Goal: Information Seeking & Learning: Learn about a topic

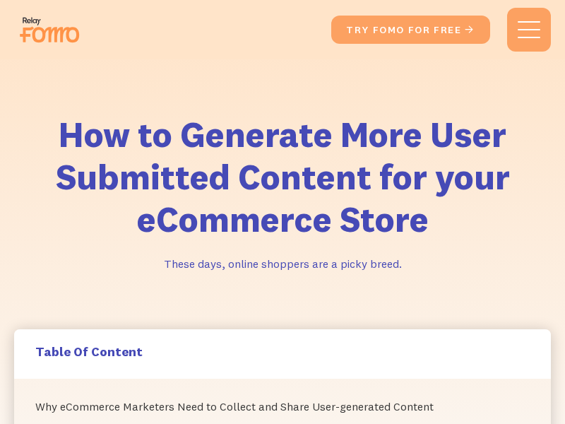
scroll to position [4528, 0]
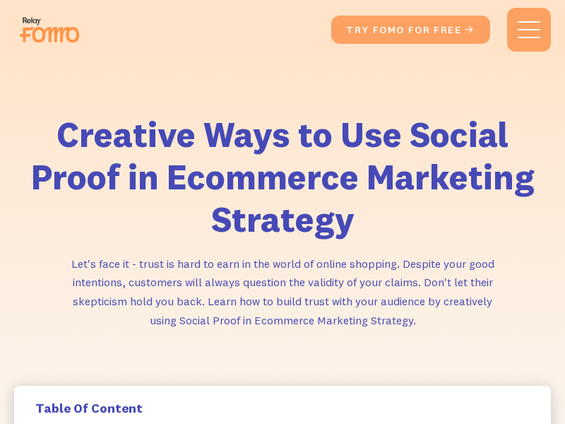
scroll to position [1720, 0]
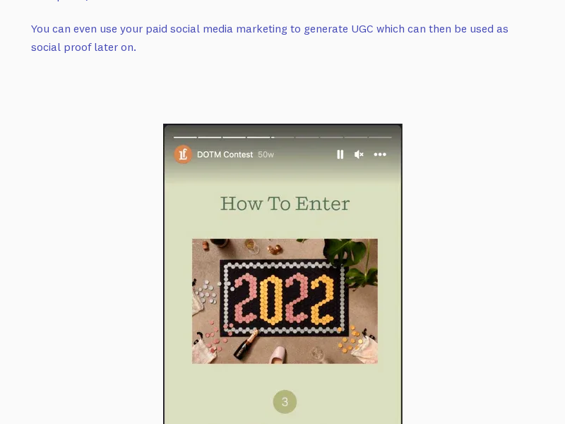
scroll to position [8933, 0]
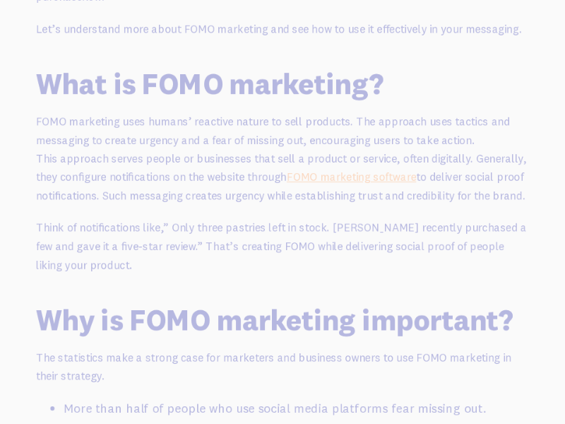
scroll to position [1380, 0]
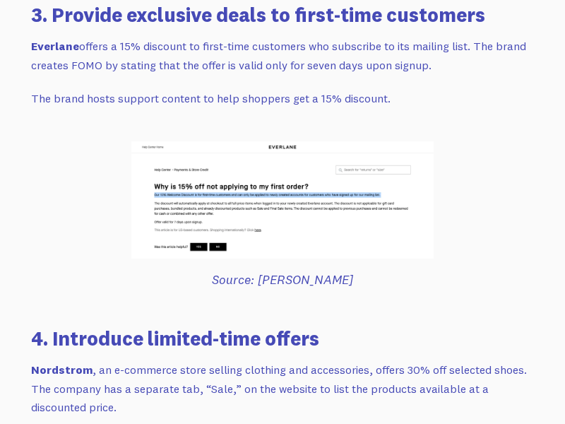
scroll to position [3694, 0]
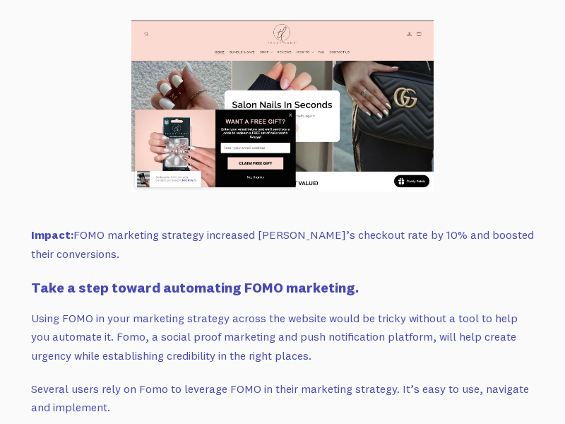
scroll to position [8321, 0]
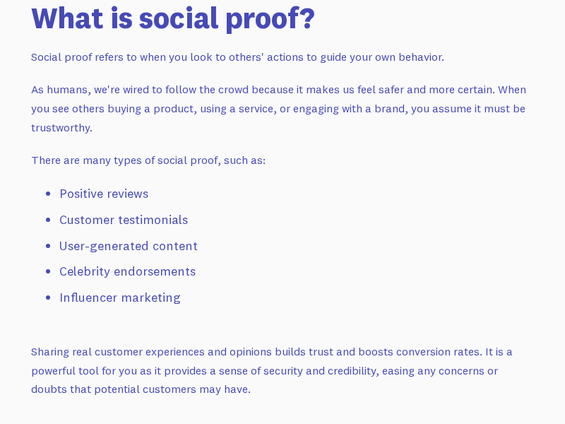
scroll to position [1366, 0]
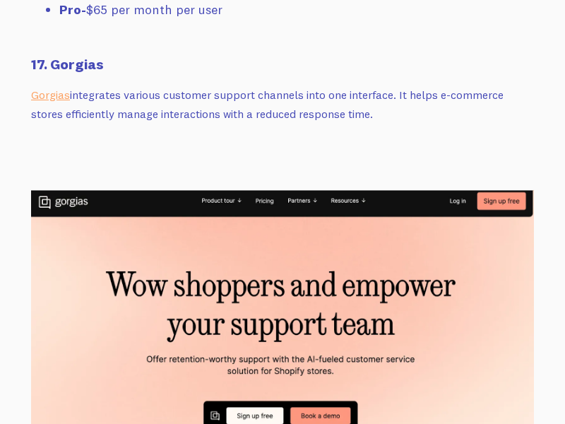
scroll to position [17659, 0]
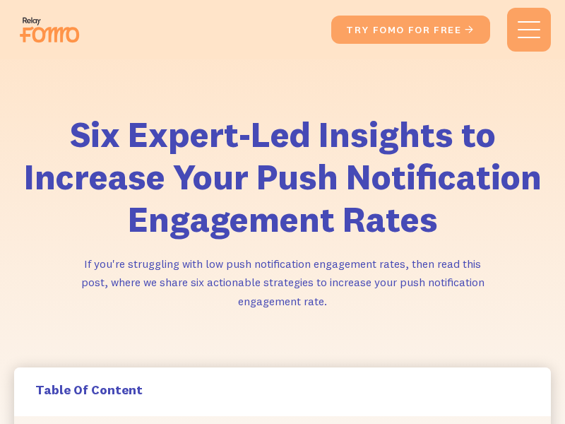
scroll to position [5712, 0]
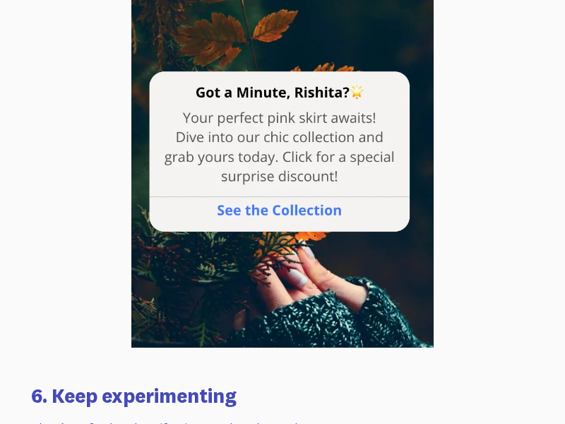
scroll to position [6805, 0]
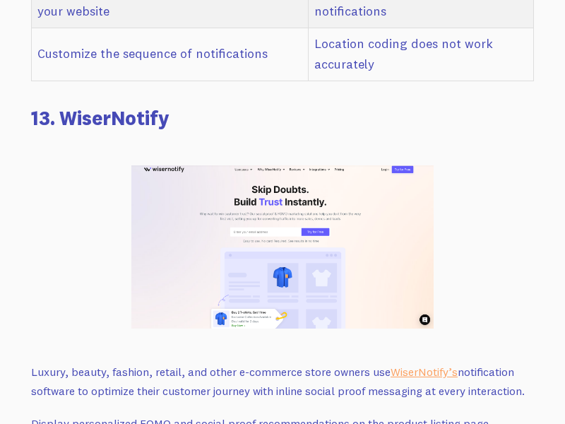
scroll to position [12775, 0]
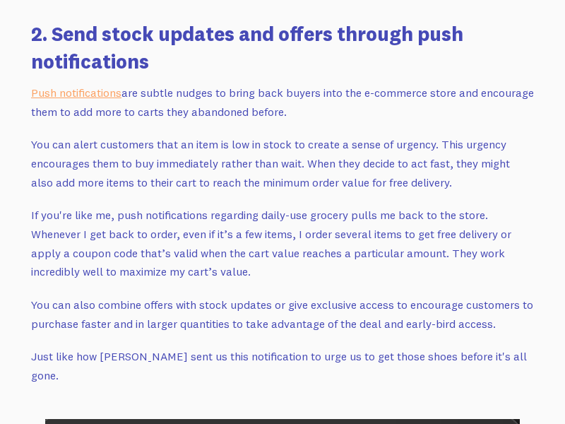
scroll to position [4002, 0]
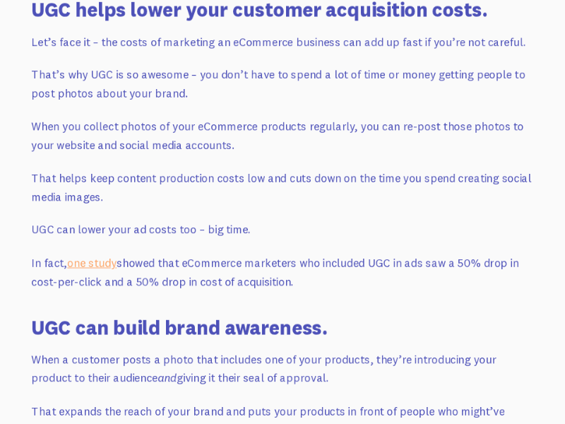
scroll to position [2231, 0]
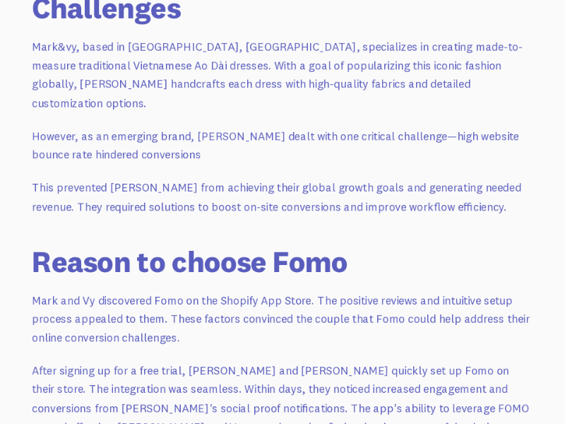
scroll to position [1701, 0]
